Goal: Task Accomplishment & Management: Use online tool/utility

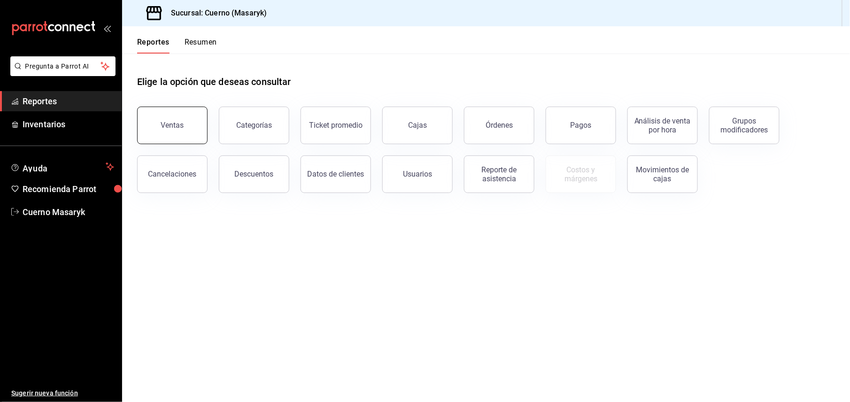
click at [174, 117] on button "Ventas" at bounding box center [172, 126] width 70 height 38
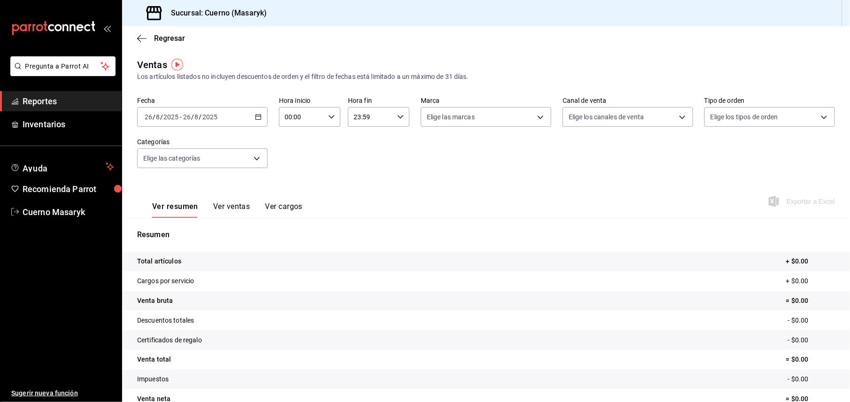
click at [257, 119] on \(Stroke\) "button" at bounding box center [258, 117] width 6 height 5
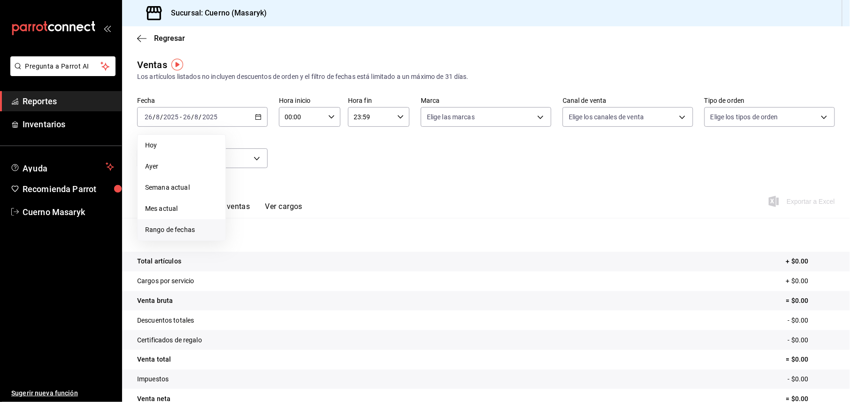
click at [161, 229] on span "Rango de fechas" at bounding box center [181, 230] width 73 height 10
click at [244, 263] on abbr "25" at bounding box center [245, 262] width 6 height 7
click at [262, 262] on abbr "26" at bounding box center [262, 262] width 6 height 7
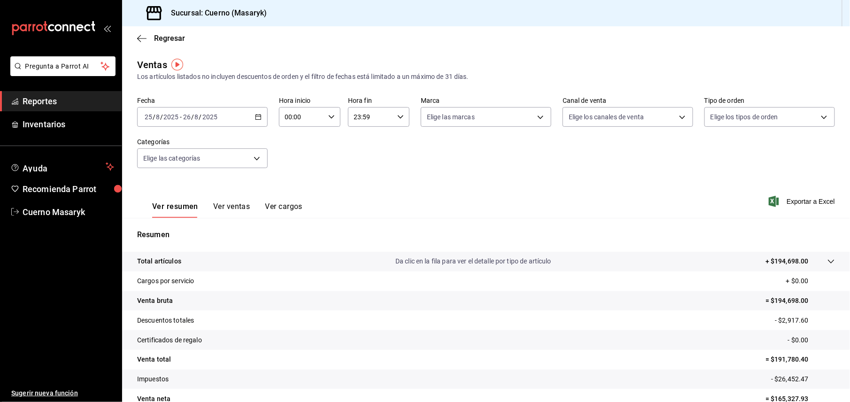
click at [331, 117] on icon "button" at bounding box center [331, 117] width 7 height 7
click at [290, 190] on span "05" at bounding box center [292, 191] width 15 height 8
type input "05:00"
click at [379, 116] on div at bounding box center [425, 201] width 850 height 402
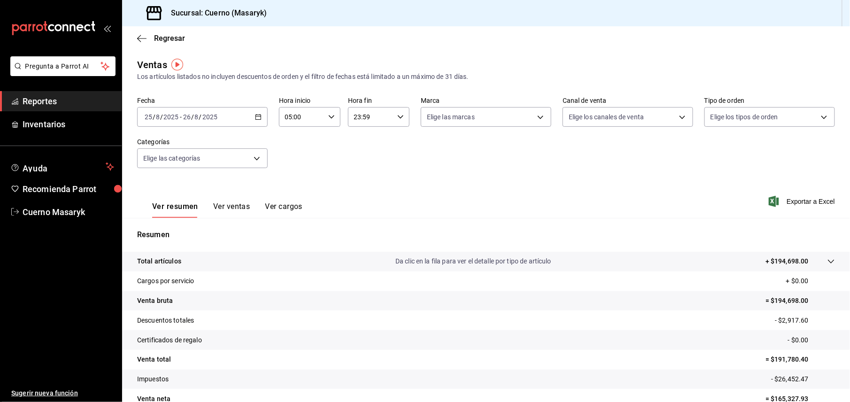
click at [393, 116] on div "23:59 Hora fin" at bounding box center [379, 117] width 62 height 20
click at [364, 192] on span "05" at bounding box center [360, 191] width 15 height 8
click at [401, 117] on div at bounding box center [425, 201] width 850 height 402
click at [401, 119] on div "05:59 Hora fin" at bounding box center [379, 117] width 62 height 20
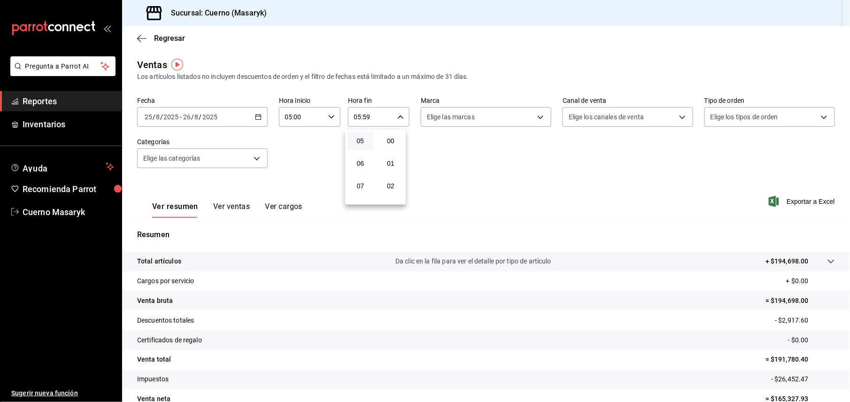
click at [396, 143] on span "00" at bounding box center [390, 141] width 15 height 8
type input "05:00"
click at [527, 116] on div at bounding box center [425, 201] width 850 height 402
click at [534, 115] on body "Pregunta a Parrot AI Reportes Inventarios Ayuda Recomienda Parrot Cuerno Masary…" at bounding box center [425, 201] width 850 height 402
click at [427, 186] on input "checkbox" at bounding box center [427, 185] width 8 height 8
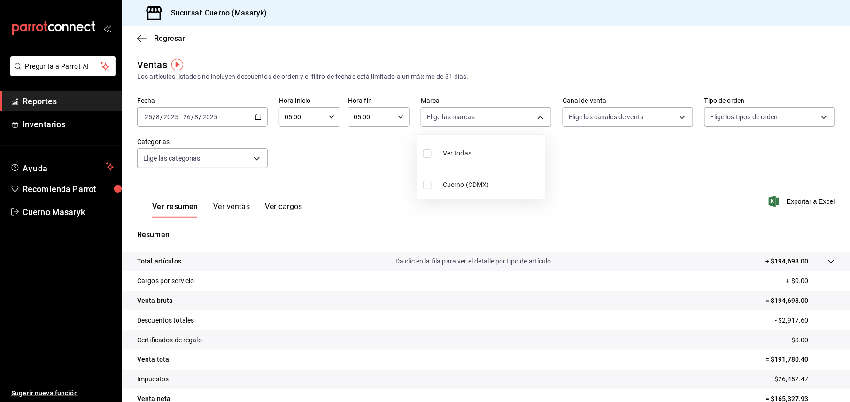
checkbox input "true"
type input "4ea0d660-02b3-4785-bb88-48b5ef6e196c"
checkbox input "true"
click at [675, 180] on div at bounding box center [425, 201] width 850 height 402
click at [781, 198] on span "Exportar a Excel" at bounding box center [803, 201] width 64 height 11
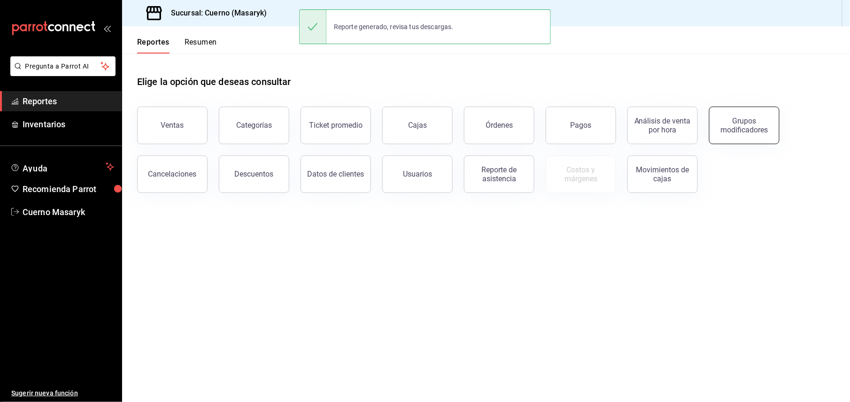
click at [739, 123] on div "Grupos modificadores" at bounding box center [744, 125] width 58 height 18
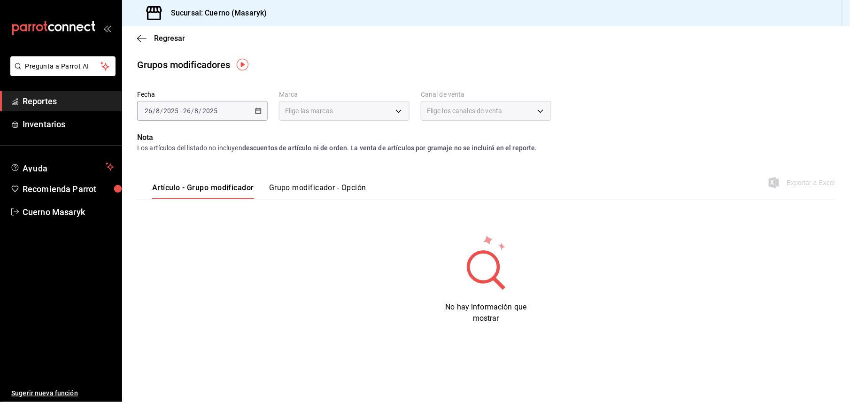
click at [254, 107] on div "2025-08-26 26 / 8 / 2025 - 2025-08-26 26 / 8 / 2025" at bounding box center [202, 111] width 131 height 20
click at [259, 113] on icon "button" at bounding box center [258, 111] width 7 height 7
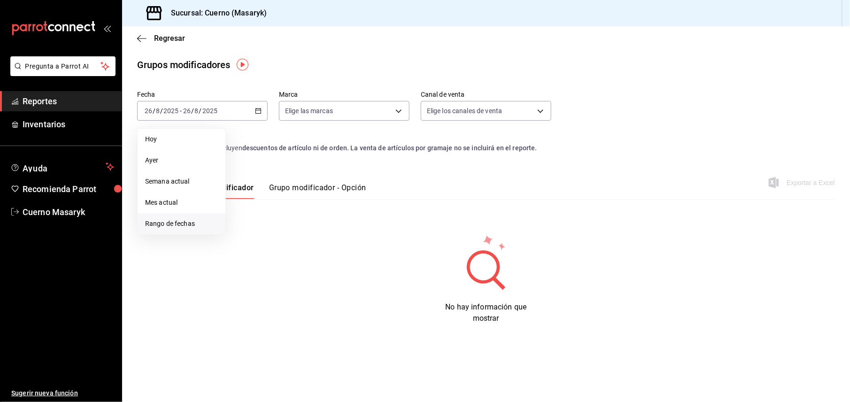
click at [180, 225] on span "Rango de fechas" at bounding box center [181, 224] width 73 height 10
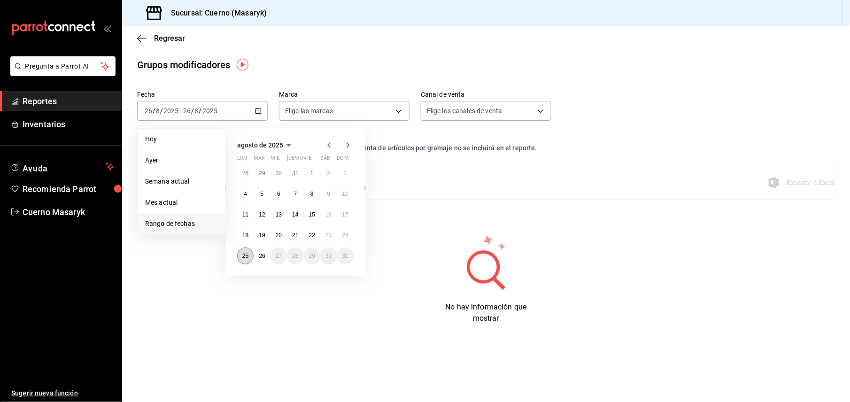
click at [247, 260] on button "25" at bounding box center [245, 256] width 16 height 17
click at [258, 256] on button "26" at bounding box center [262, 256] width 16 height 17
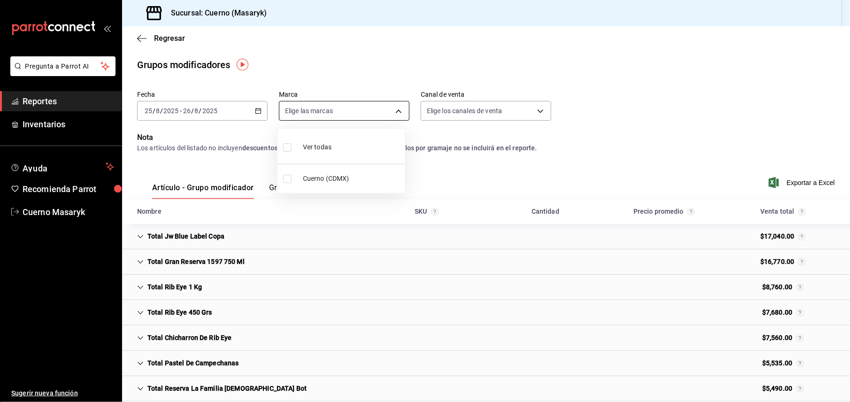
click at [393, 106] on body "Pregunta a Parrot AI Reportes Inventarios Ayuda Recomienda Parrot Cuerno Masary…" at bounding box center [425, 201] width 850 height 402
click at [290, 180] on input "checkbox" at bounding box center [287, 179] width 8 height 8
checkbox input "true"
type input "4ea0d660-02b3-4785-bb88-48b5ef6e196c"
checkbox input "true"
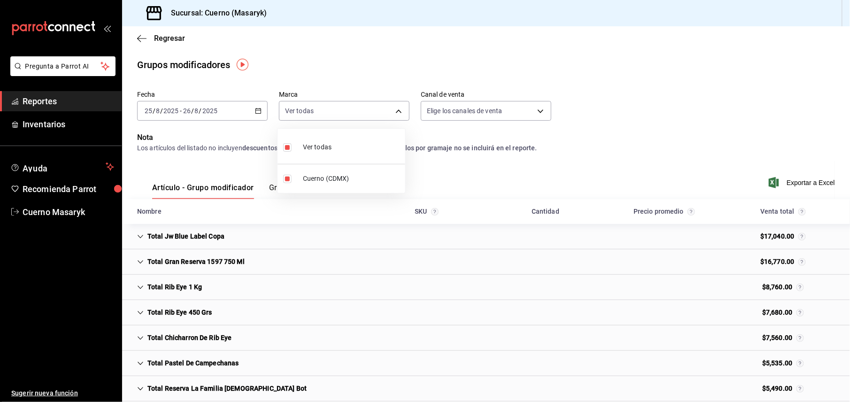
click at [744, 132] on div at bounding box center [425, 201] width 850 height 402
click at [813, 183] on span "Exportar a Excel" at bounding box center [803, 182] width 64 height 11
